Goal: Task Accomplishment & Management: Use online tool/utility

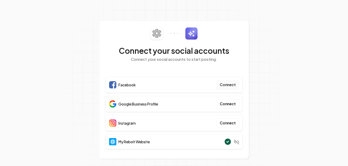
click at [231, 82] on button "Connect" at bounding box center [227, 84] width 23 height 9
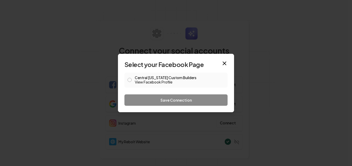
click at [130, 80] on button "Central [US_STATE] Custom Builders View Facebook Profile" at bounding box center [129, 80] width 4 height 4
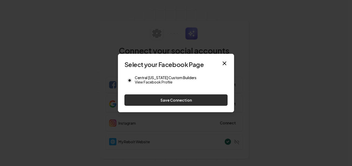
click at [160, 100] on button "Save Connection" at bounding box center [175, 100] width 103 height 11
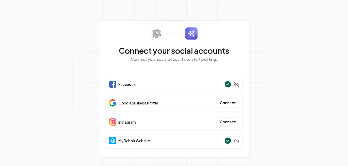
scroll to position [2, 0]
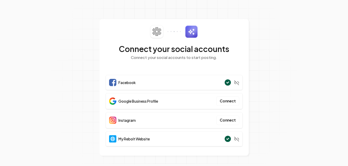
click at [271, 75] on section "Connect your social accounts Connect your social accounts to start posting. Fac…" at bounding box center [174, 82] width 348 height 168
click at [221, 99] on button "Connect" at bounding box center [227, 101] width 23 height 9
